Goal: Obtain resource: Obtain resource

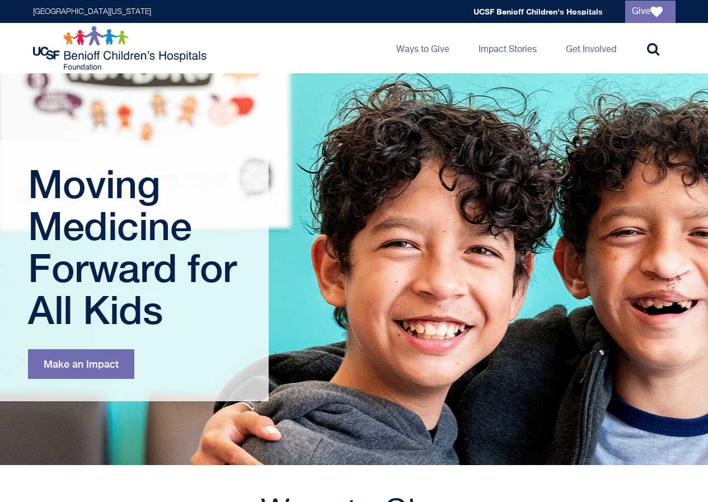
scroll to position [392, 0]
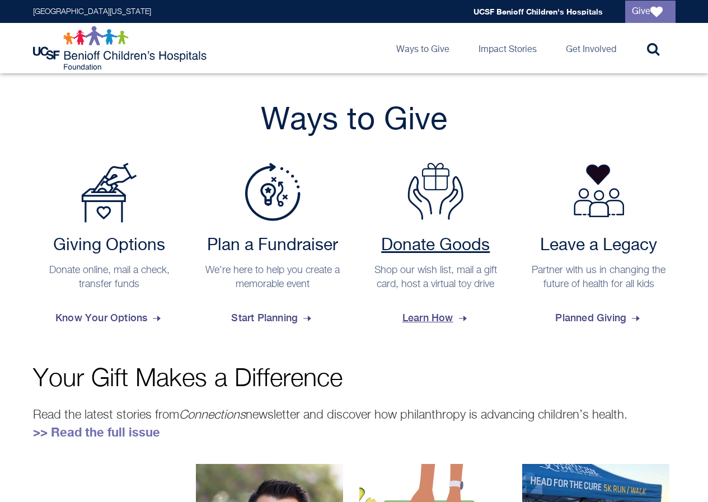
click at [428, 250] on h2 "Donate Goods" at bounding box center [436, 246] width 142 height 20
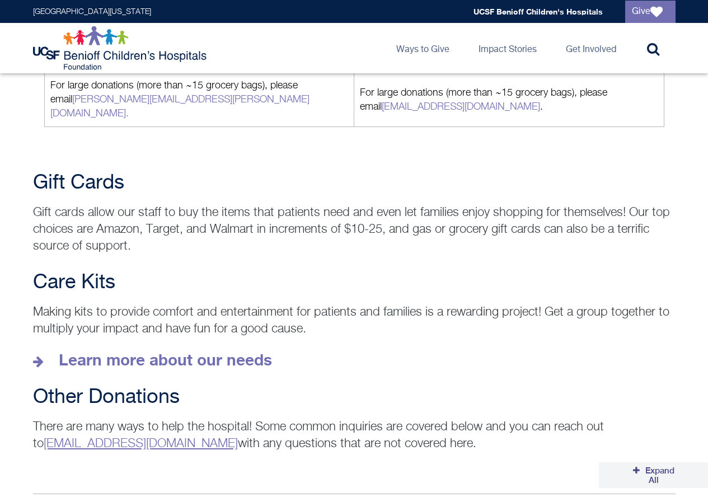
scroll to position [1456, 0]
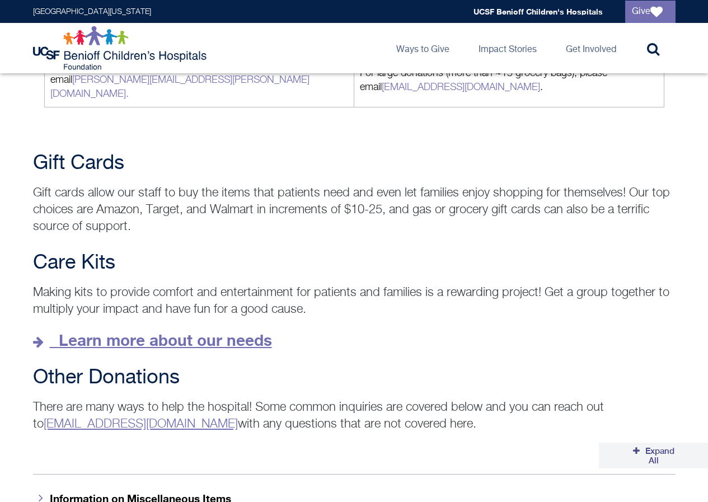
click at [242, 331] on strong "Learn more about our needs" at bounding box center [165, 340] width 213 height 18
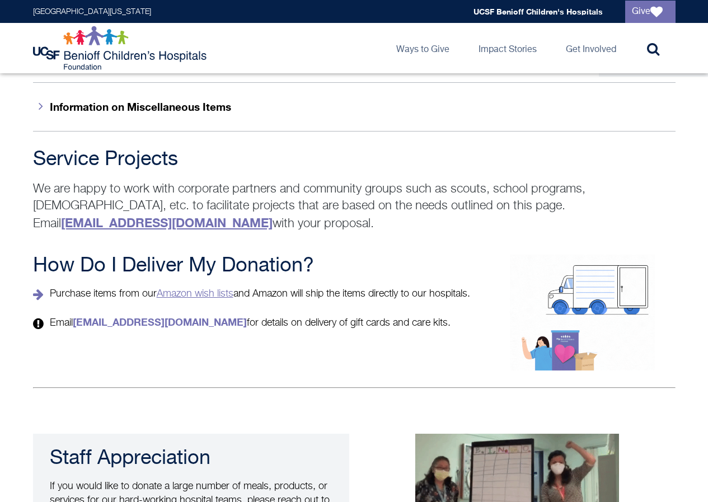
click at [198, 289] on link "Amazon wish lists" at bounding box center [195, 294] width 77 height 10
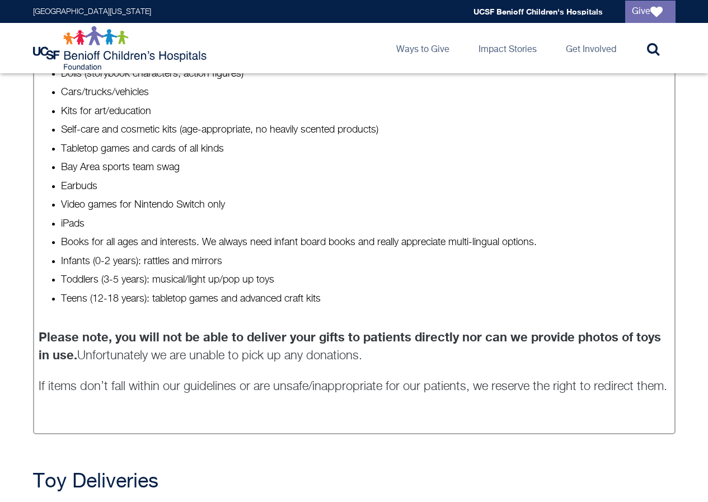
scroll to position [873, 0]
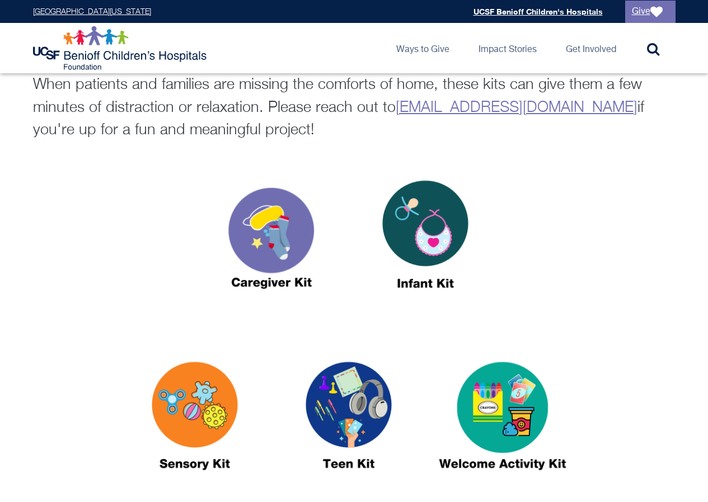
scroll to position [392, 0]
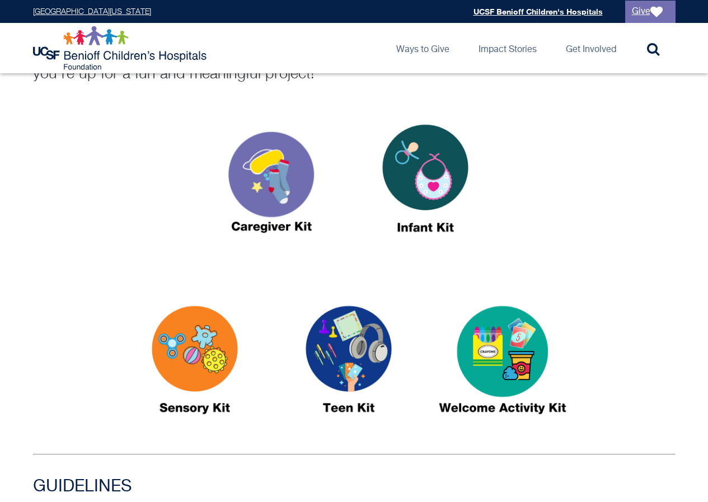
click at [371, 356] on img at bounding box center [349, 364] width 140 height 161
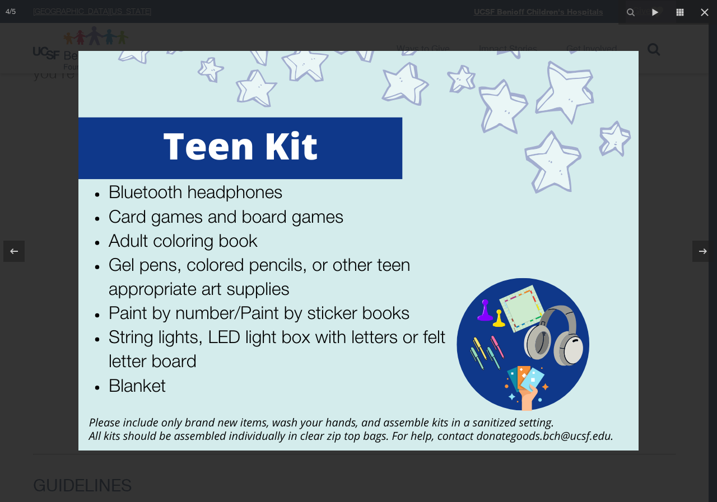
click at [670, 196] on div at bounding box center [358, 251] width 717 height 502
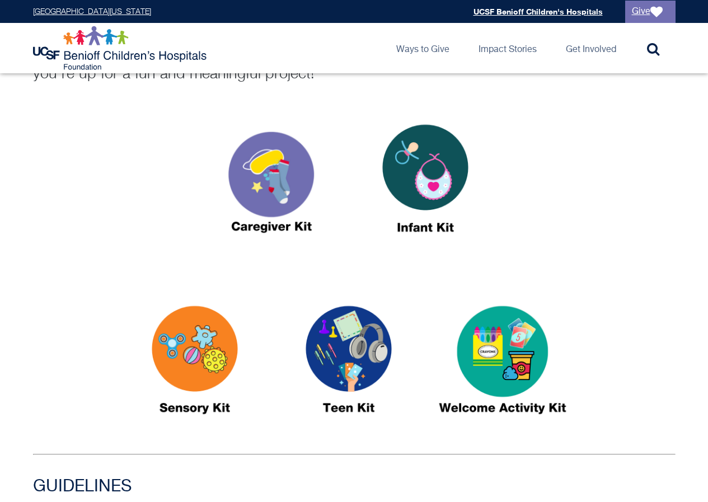
click at [532, 358] on img at bounding box center [503, 364] width 140 height 161
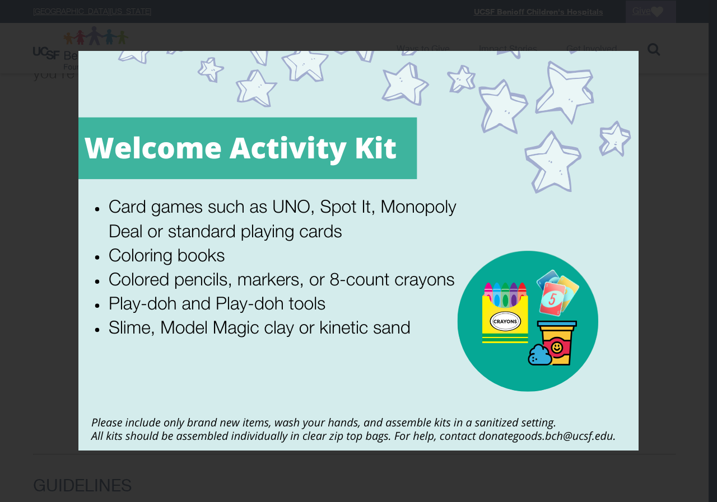
click at [658, 356] on div at bounding box center [358, 251] width 717 height 502
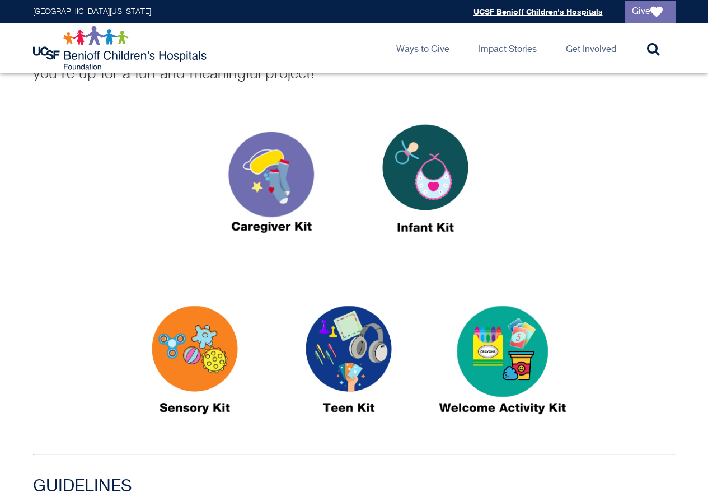
click at [227, 356] on img at bounding box center [195, 364] width 140 height 161
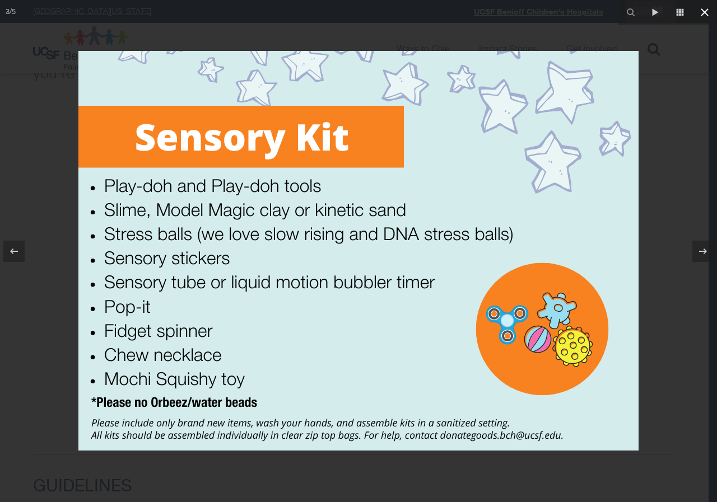
click at [704, 8] on icon at bounding box center [704, 12] width 13 height 13
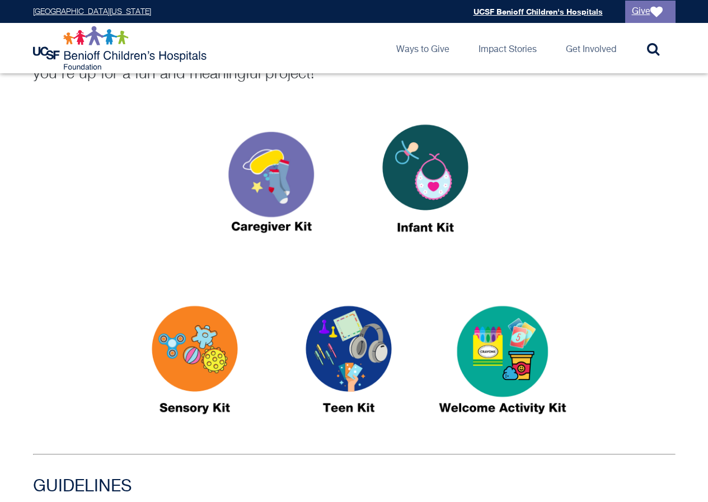
click at [422, 195] on img at bounding box center [426, 183] width 140 height 161
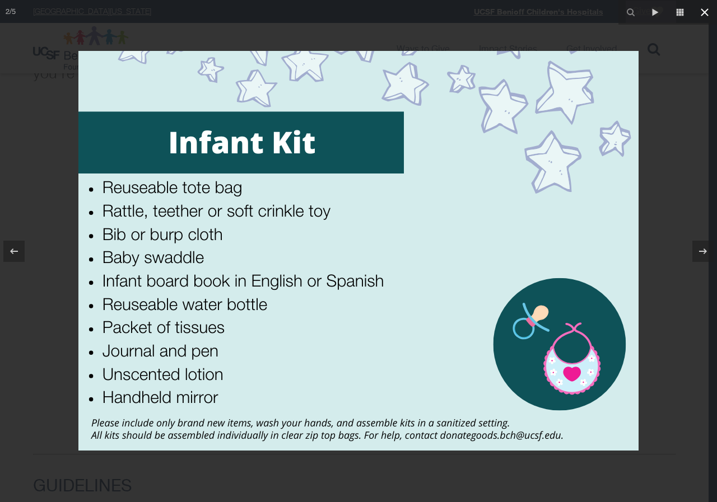
click at [704, 8] on icon at bounding box center [704, 12] width 13 height 13
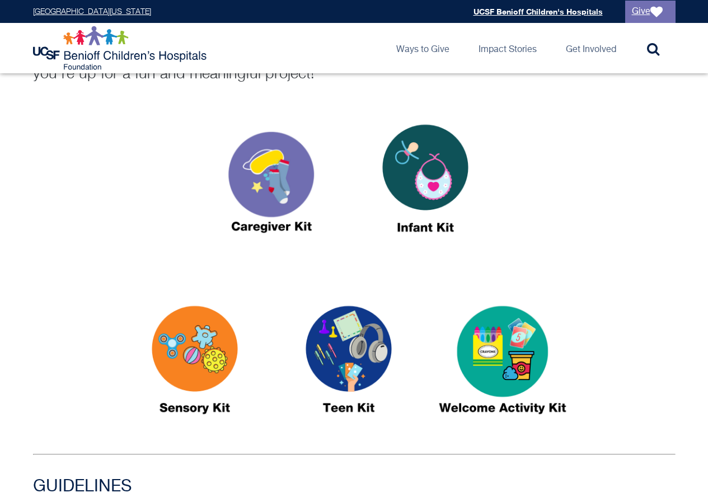
click at [275, 166] on img at bounding box center [272, 183] width 140 height 161
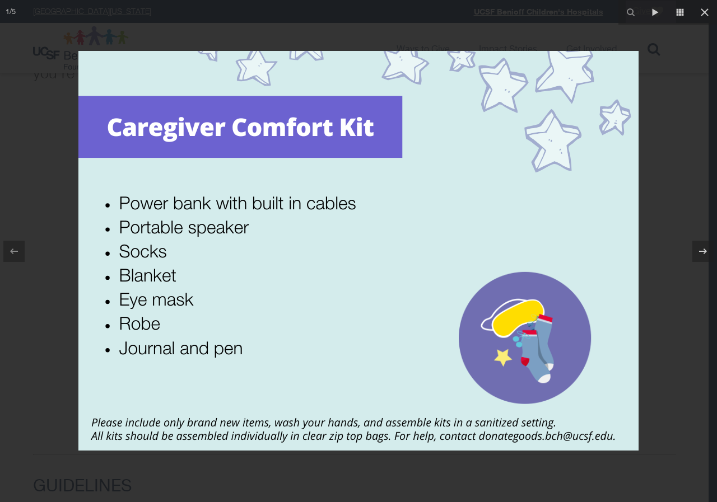
click at [613, 244] on img at bounding box center [358, 251] width 560 height 400
click at [660, 202] on div at bounding box center [358, 251] width 717 height 502
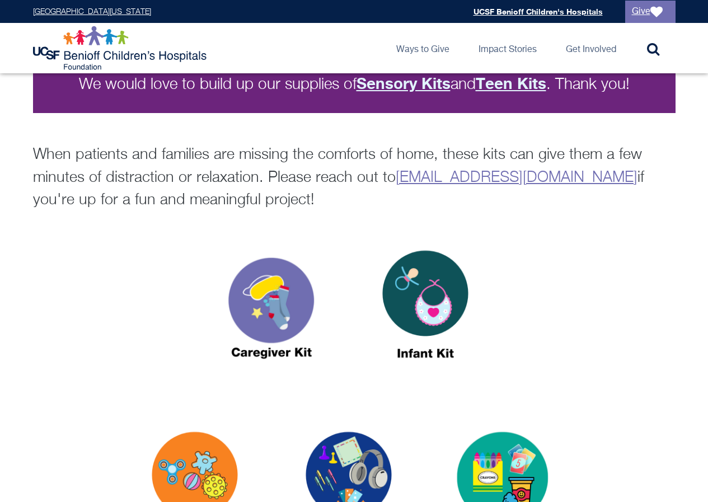
scroll to position [224, 0]
